Goal: Navigation & Orientation: Go to known website

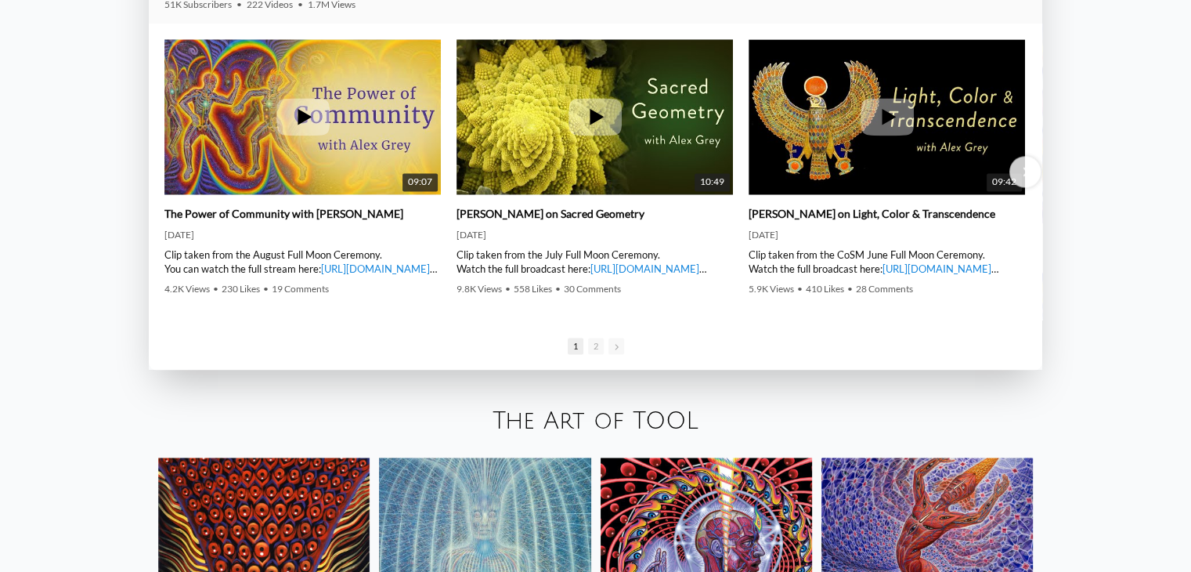
scroll to position [2436, 0]
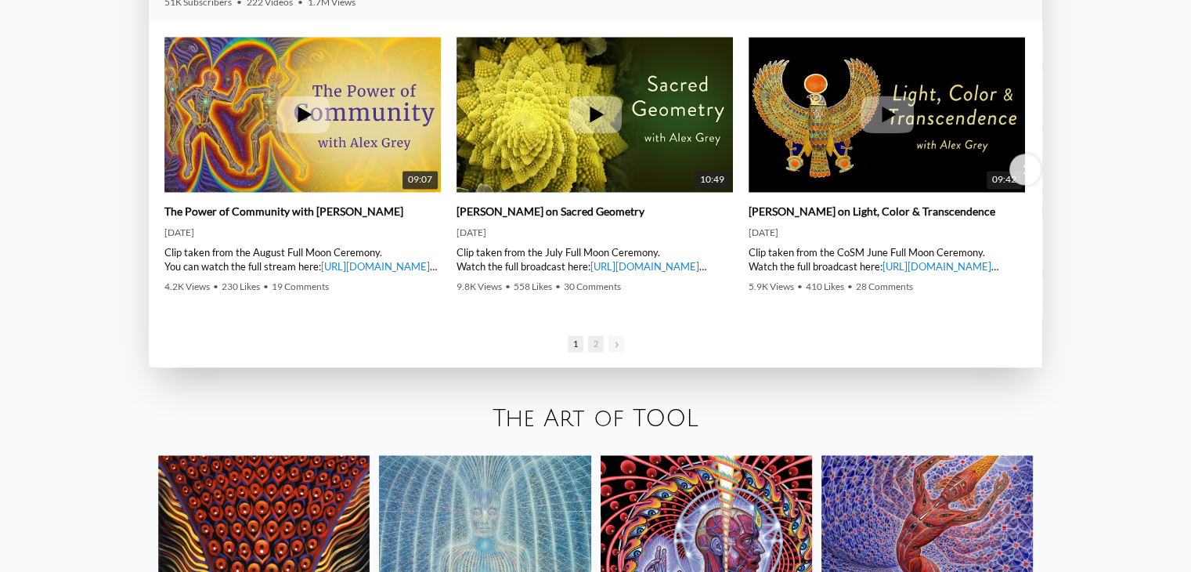
click at [595, 348] on span "2" at bounding box center [596, 343] width 16 height 16
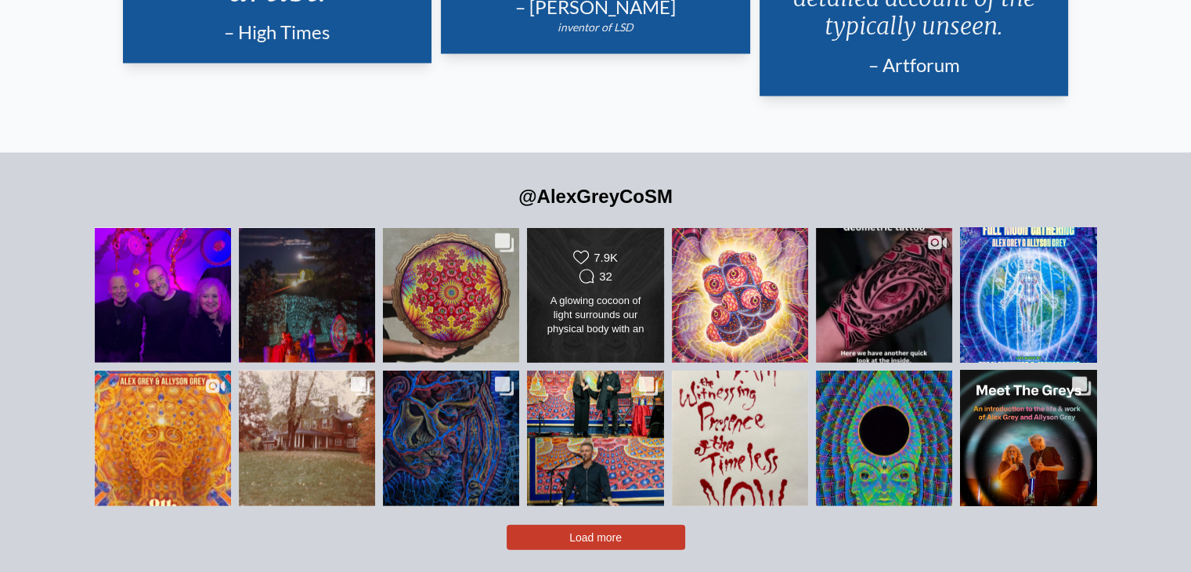
click at [600, 296] on div "A glowing cocoon of light surrounds our physical body with an aura that include…" at bounding box center [595, 316] width 110 height 44
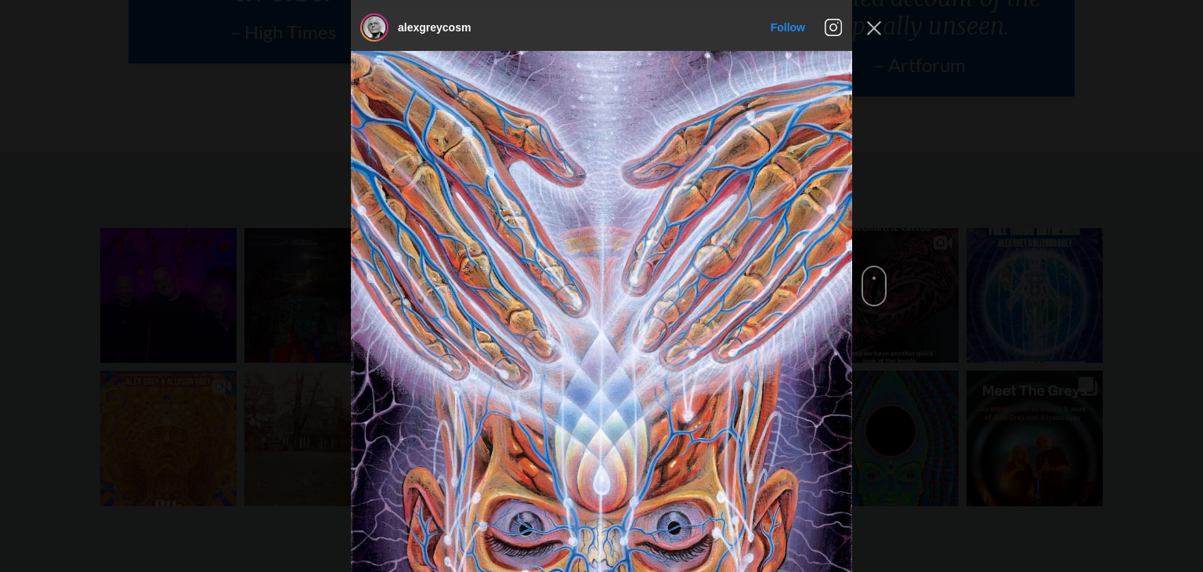
scroll to position [711, 0]
click at [831, 22] on icon "Instagram Feed popup" at bounding box center [833, 27] width 19 height 19
click at [912, 128] on div "alexgreycosm Follow" at bounding box center [601, 286] width 1203 height 572
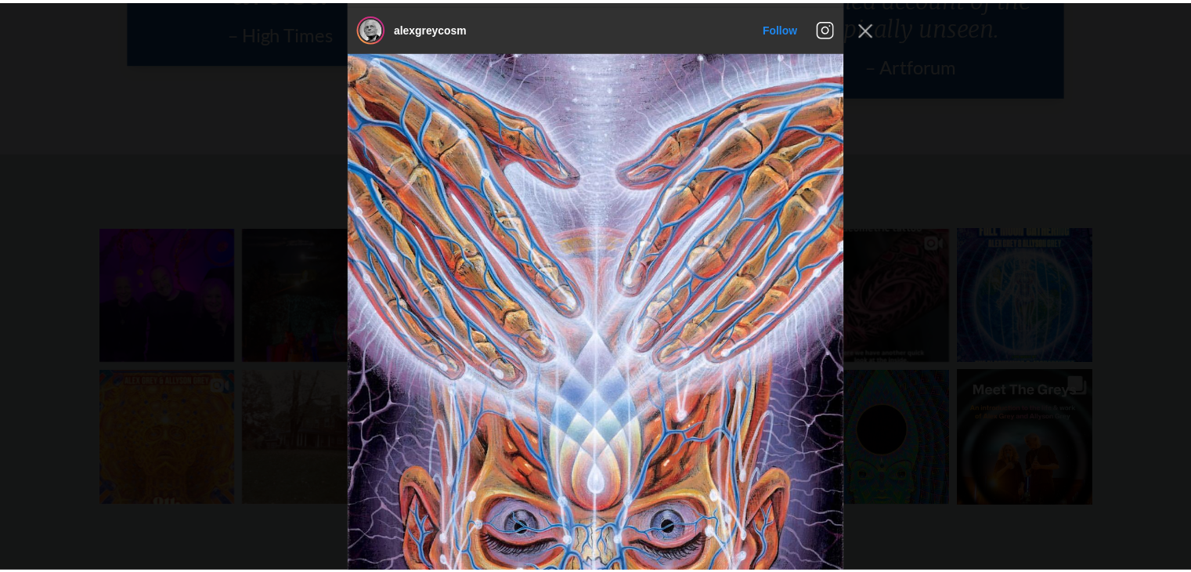
scroll to position [3397, 0]
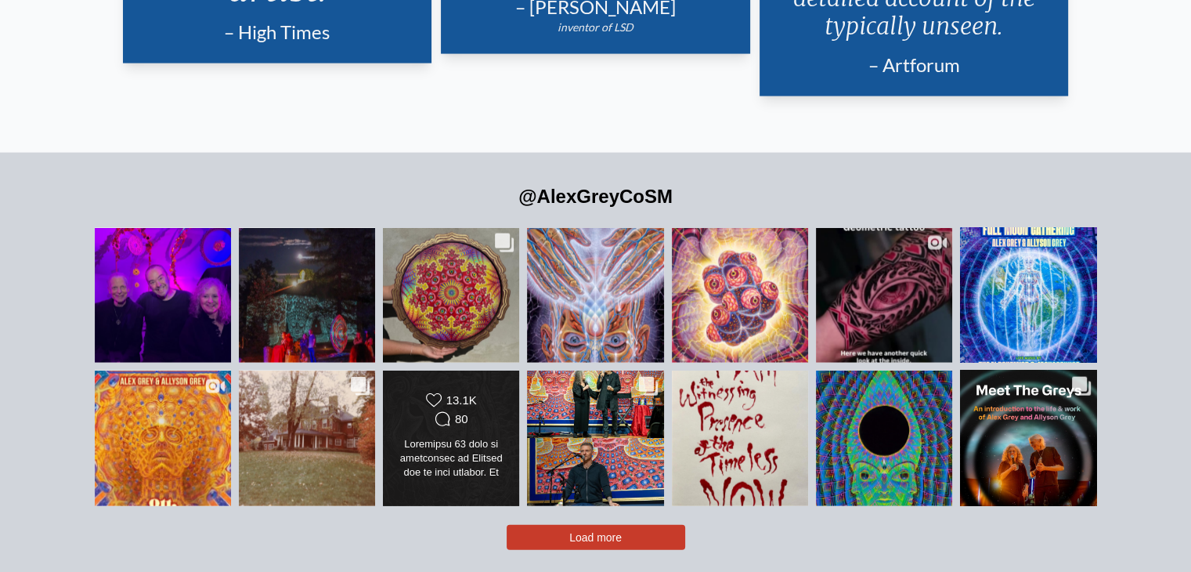
click at [471, 438] on div at bounding box center [451, 459] width 110 height 44
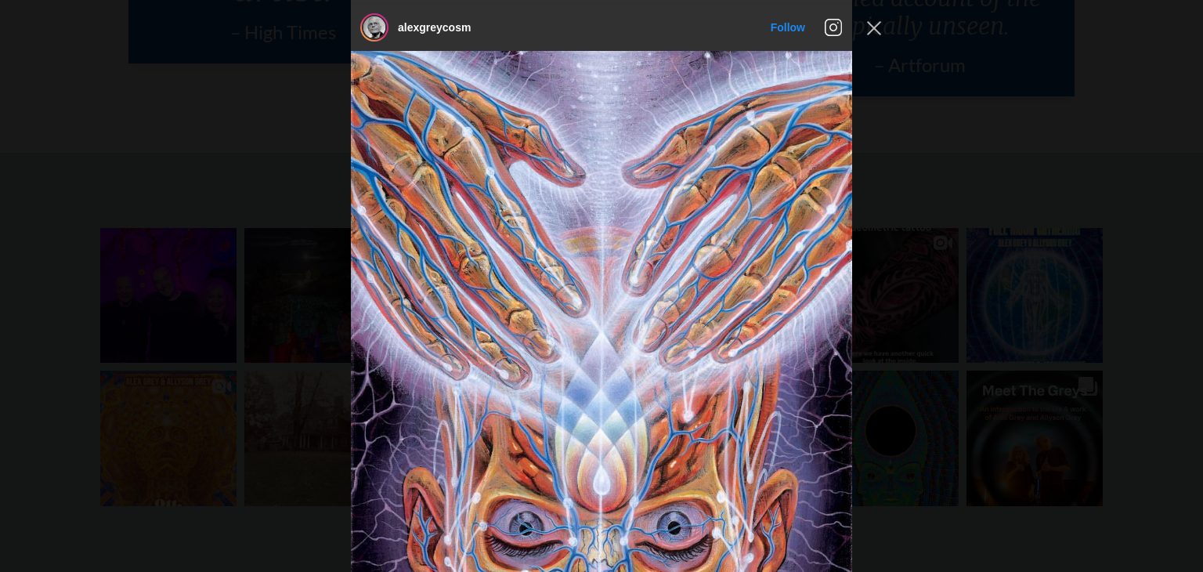
scroll to position [4656, 0]
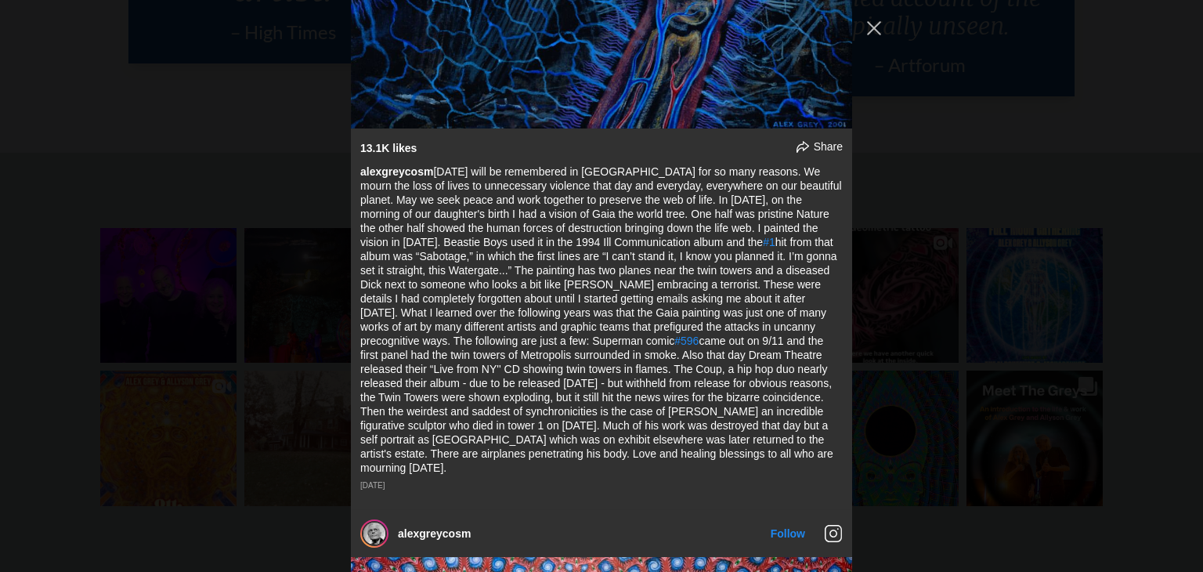
click at [1041, 400] on div "alexgreycosm Follow" at bounding box center [601, 286] width 1203 height 572
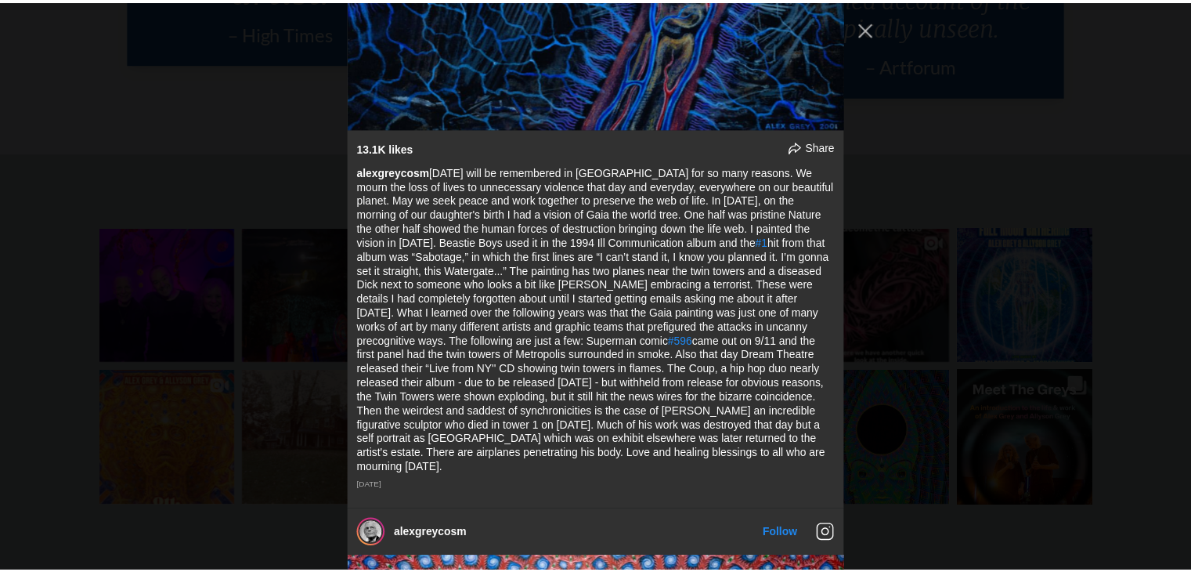
scroll to position [4000, 0]
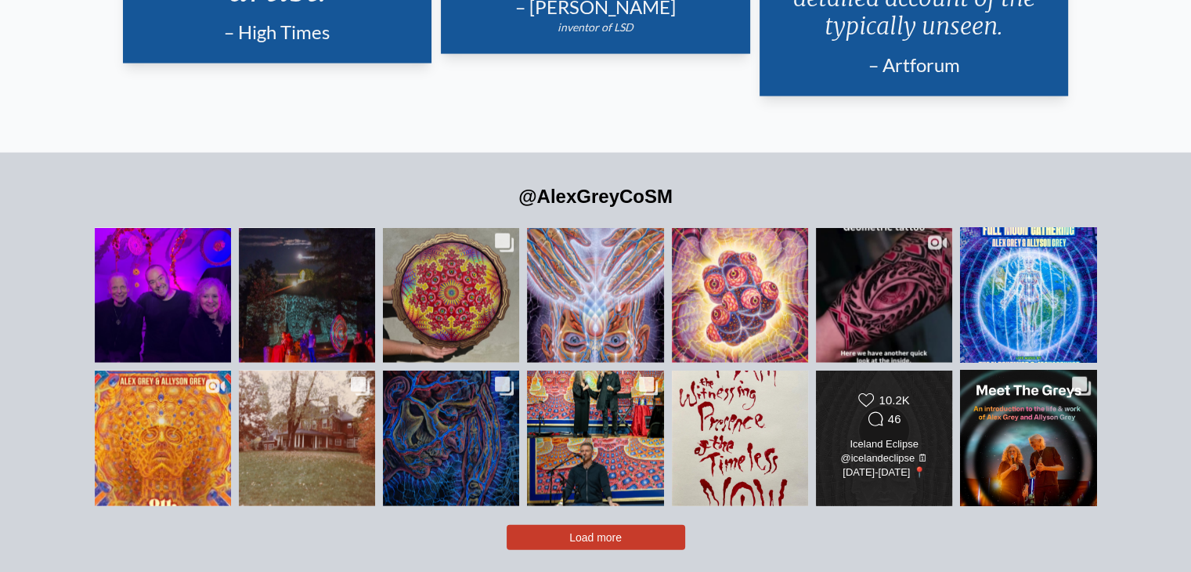
click at [895, 447] on div "Iceland Eclipse @icelandeclipse 🗓[DATE]-[DATE] 📍[GEOGRAPHIC_DATA] Looking forwa…" at bounding box center [884, 459] width 110 height 44
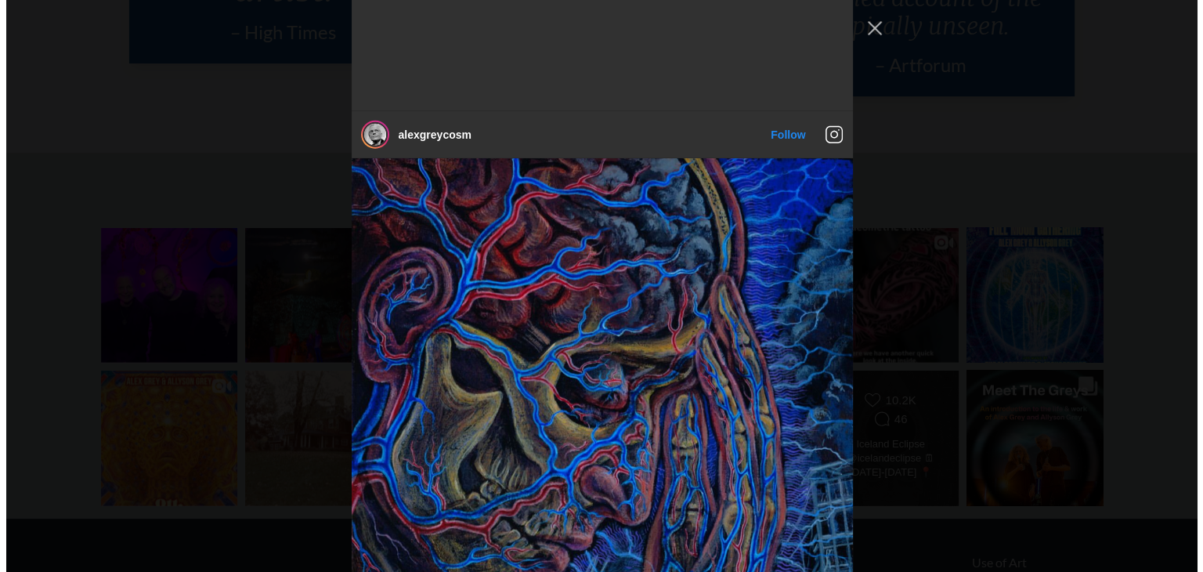
scroll to position [7410, 0]
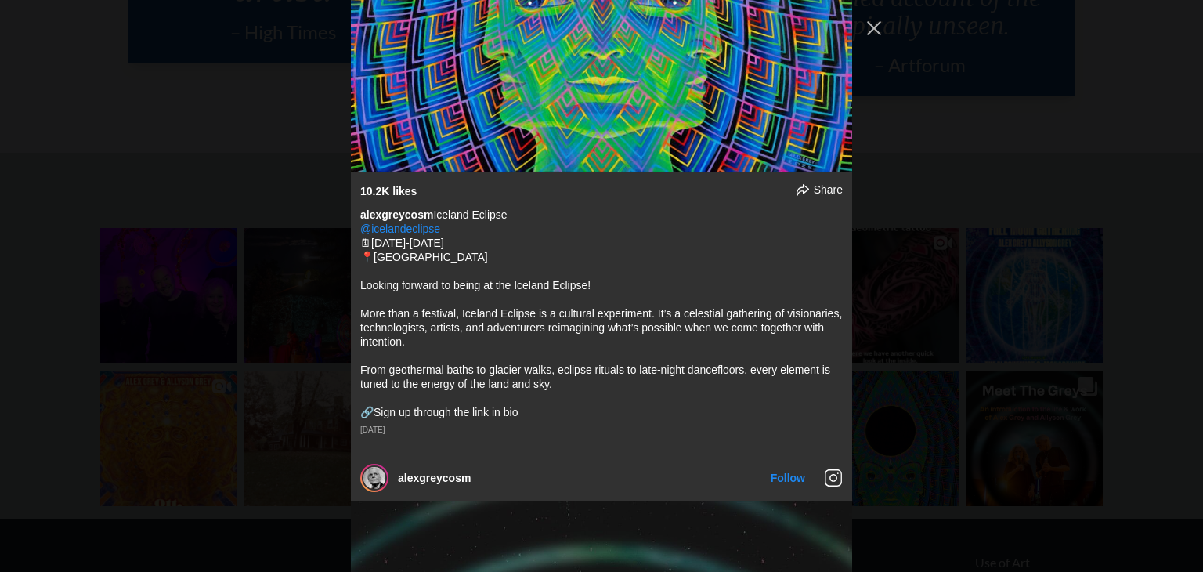
click at [1050, 223] on div "alexgreycosm Follow" at bounding box center [601, 286] width 1203 height 572
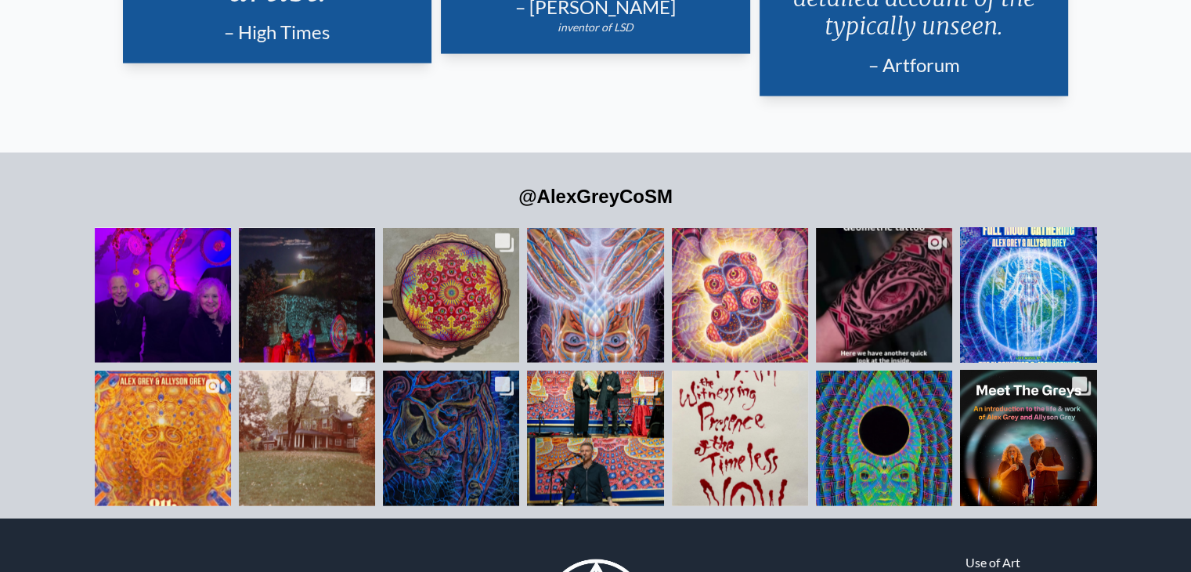
scroll to position [6754, 0]
